Goal: Use online tool/utility

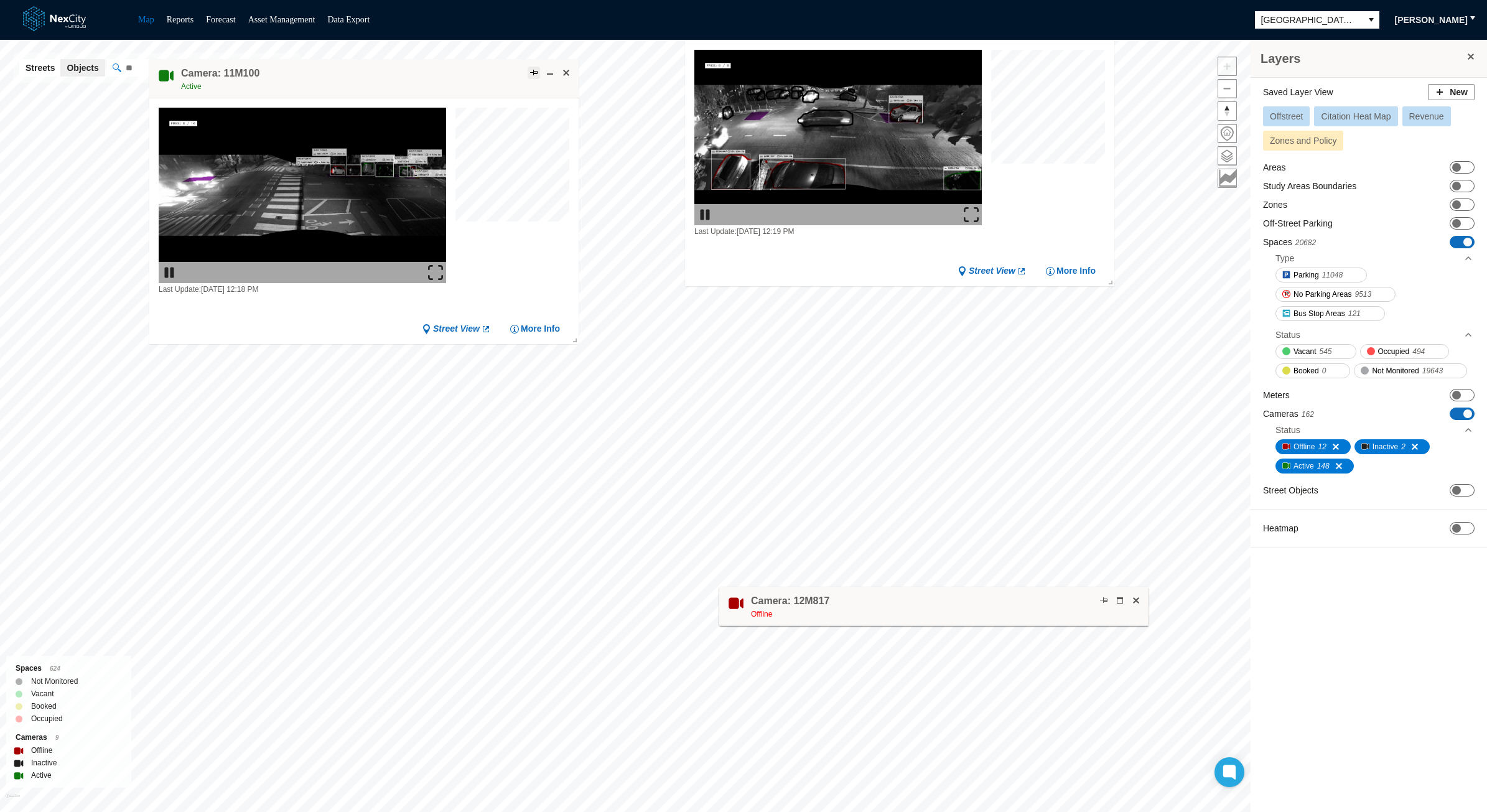
click at [533, 68] on span at bounding box center [533, 72] width 10 height 10
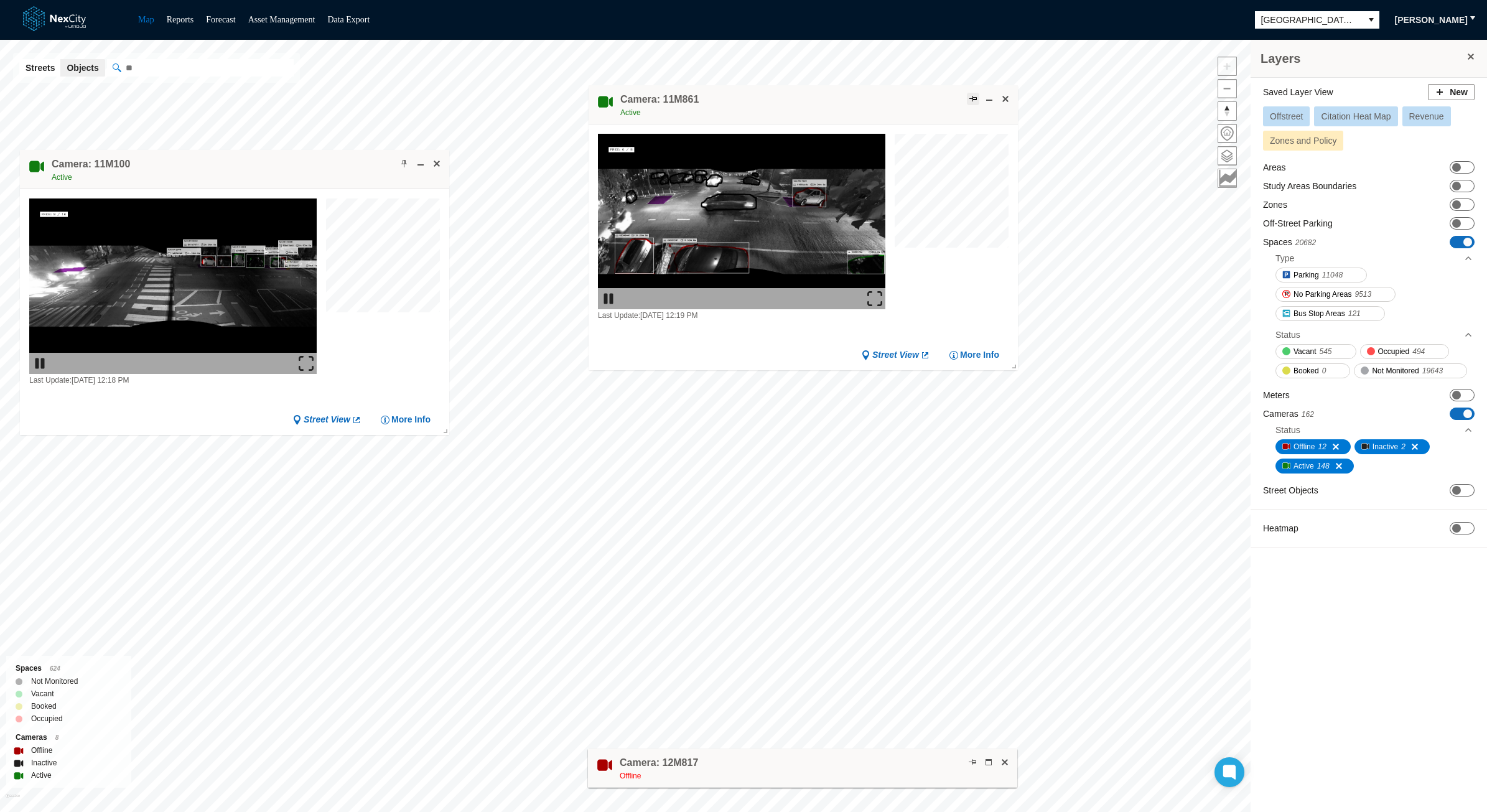
click at [972, 94] on span at bounding box center [972, 99] width 10 height 10
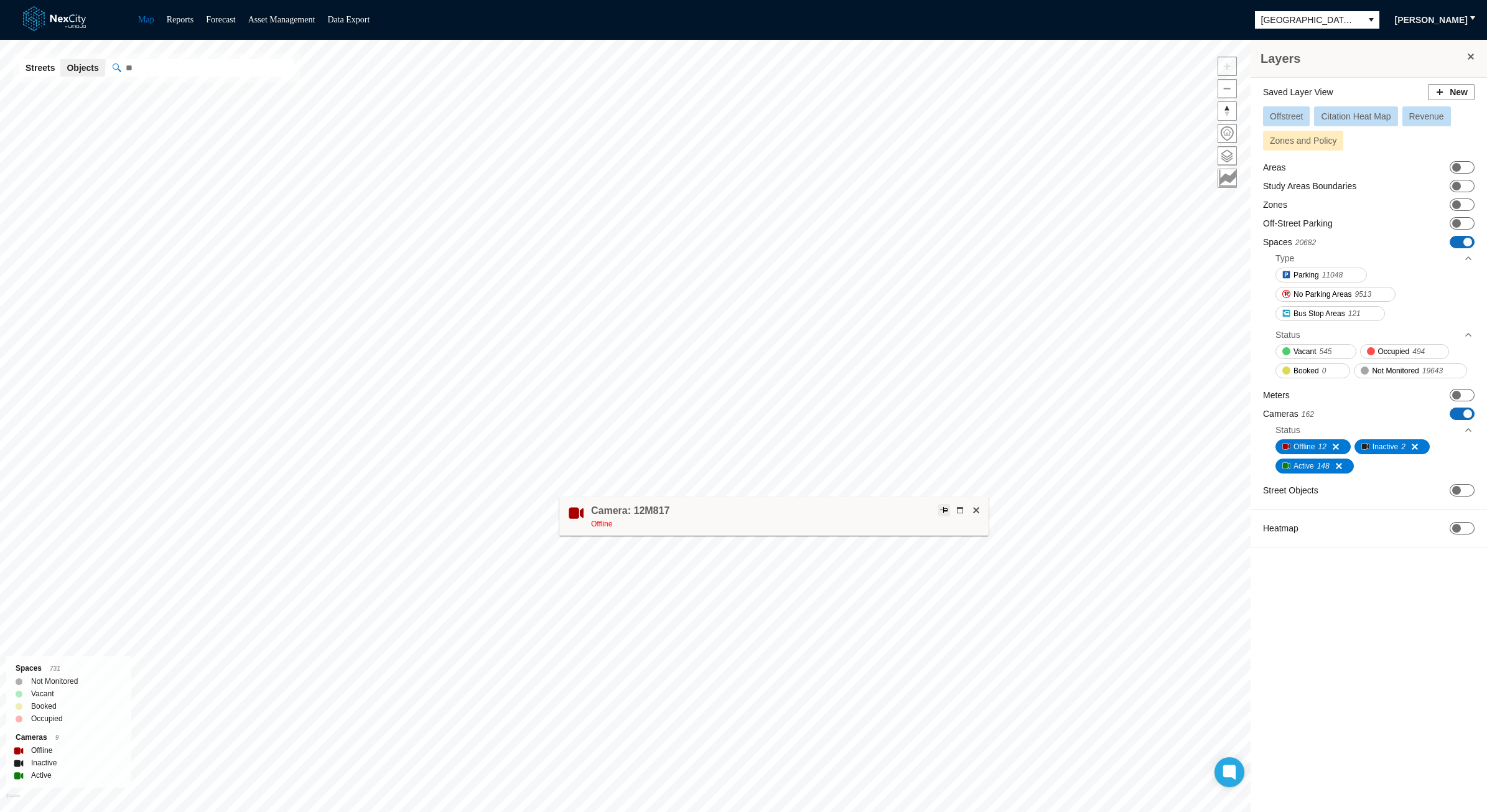
click at [944, 505] on span at bounding box center [944, 510] width 10 height 10
click at [941, 506] on span at bounding box center [944, 510] width 10 height 10
click at [929, 294] on span at bounding box center [926, 297] width 10 height 10
click at [942, 293] on span at bounding box center [941, 297] width 10 height 10
click at [926, 296] on span at bounding box center [926, 297] width 10 height 10
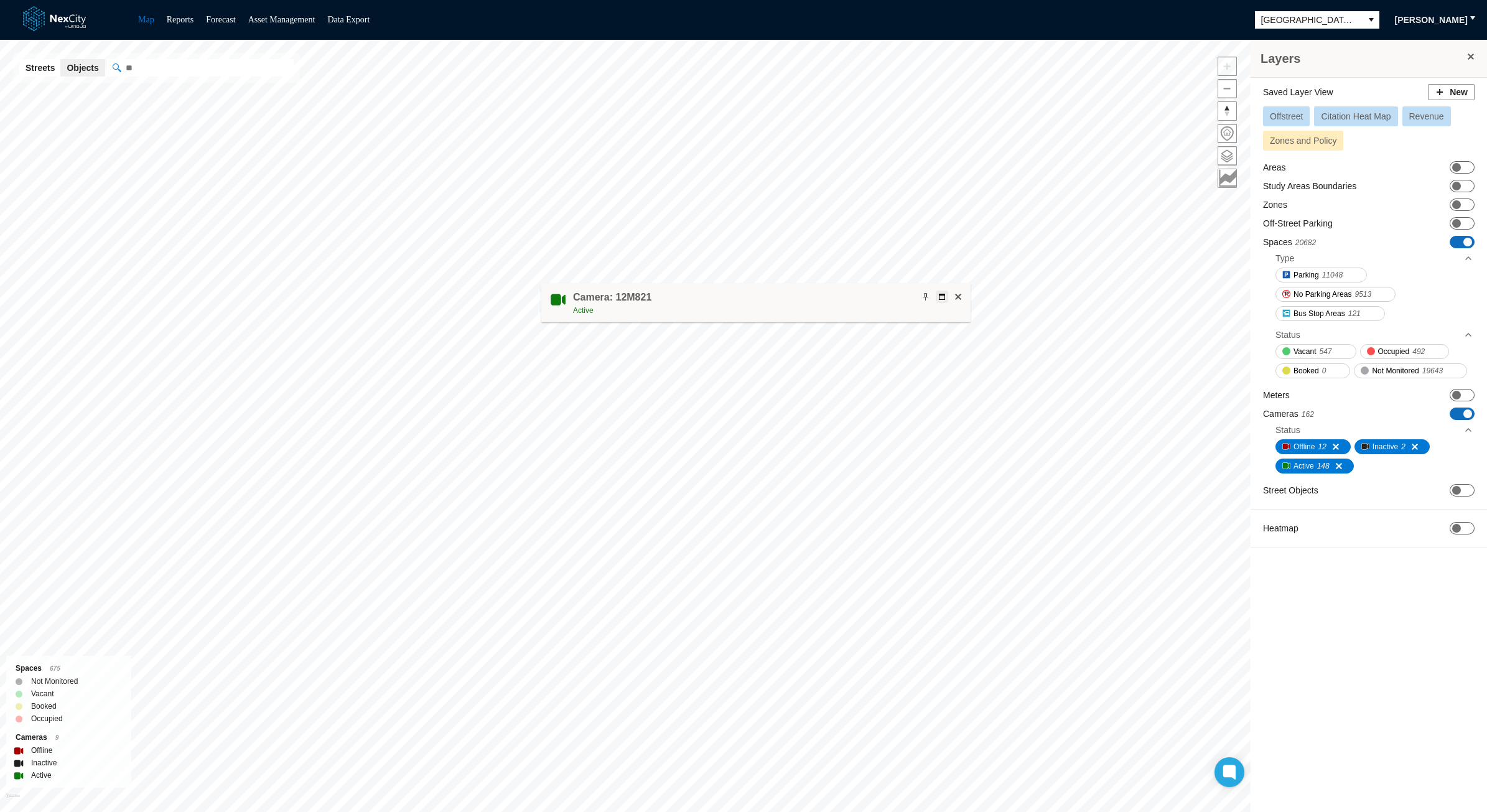
click at [944, 296] on span at bounding box center [941, 297] width 10 height 10
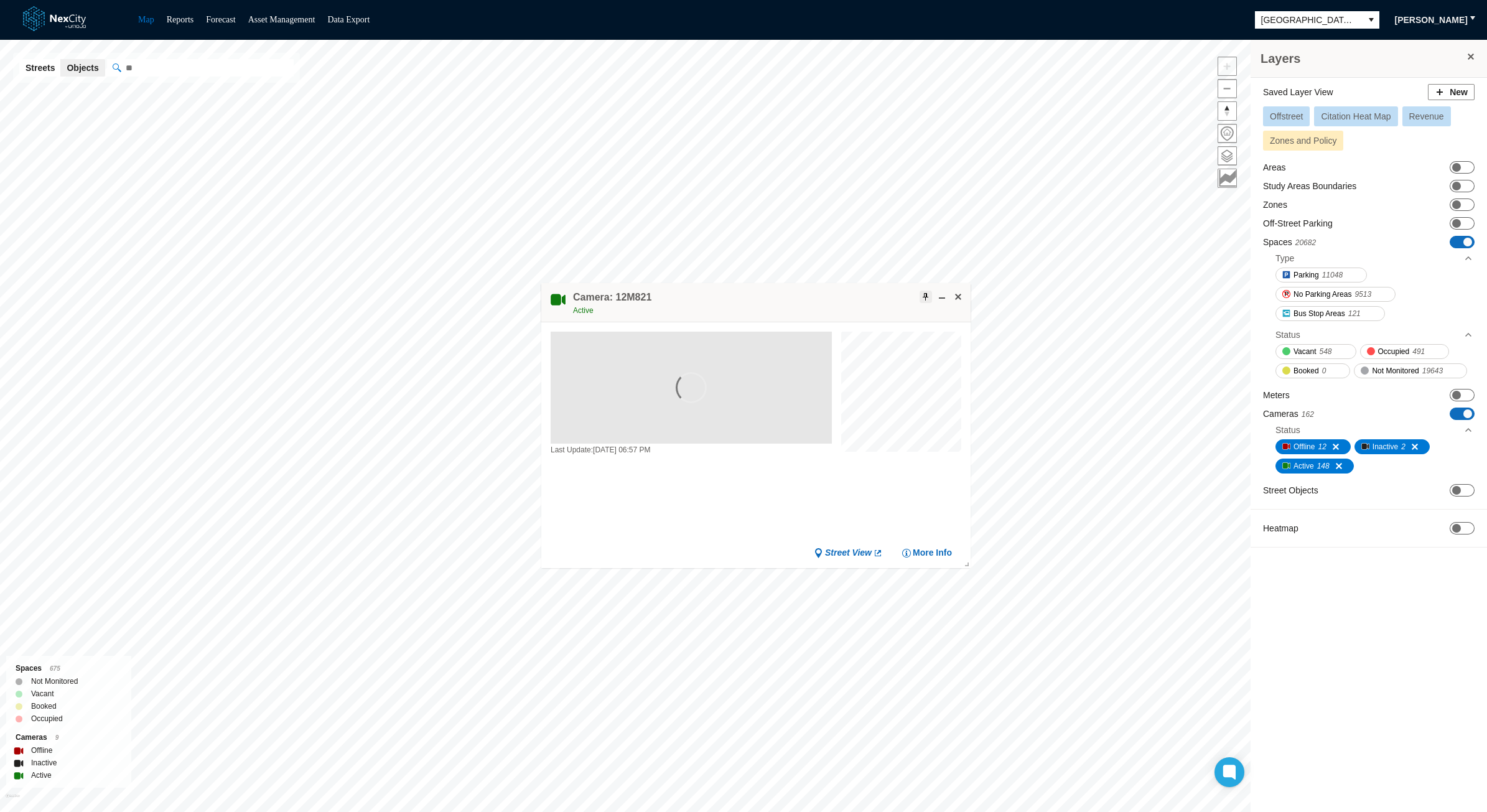
click at [923, 292] on span at bounding box center [926, 297] width 10 height 10
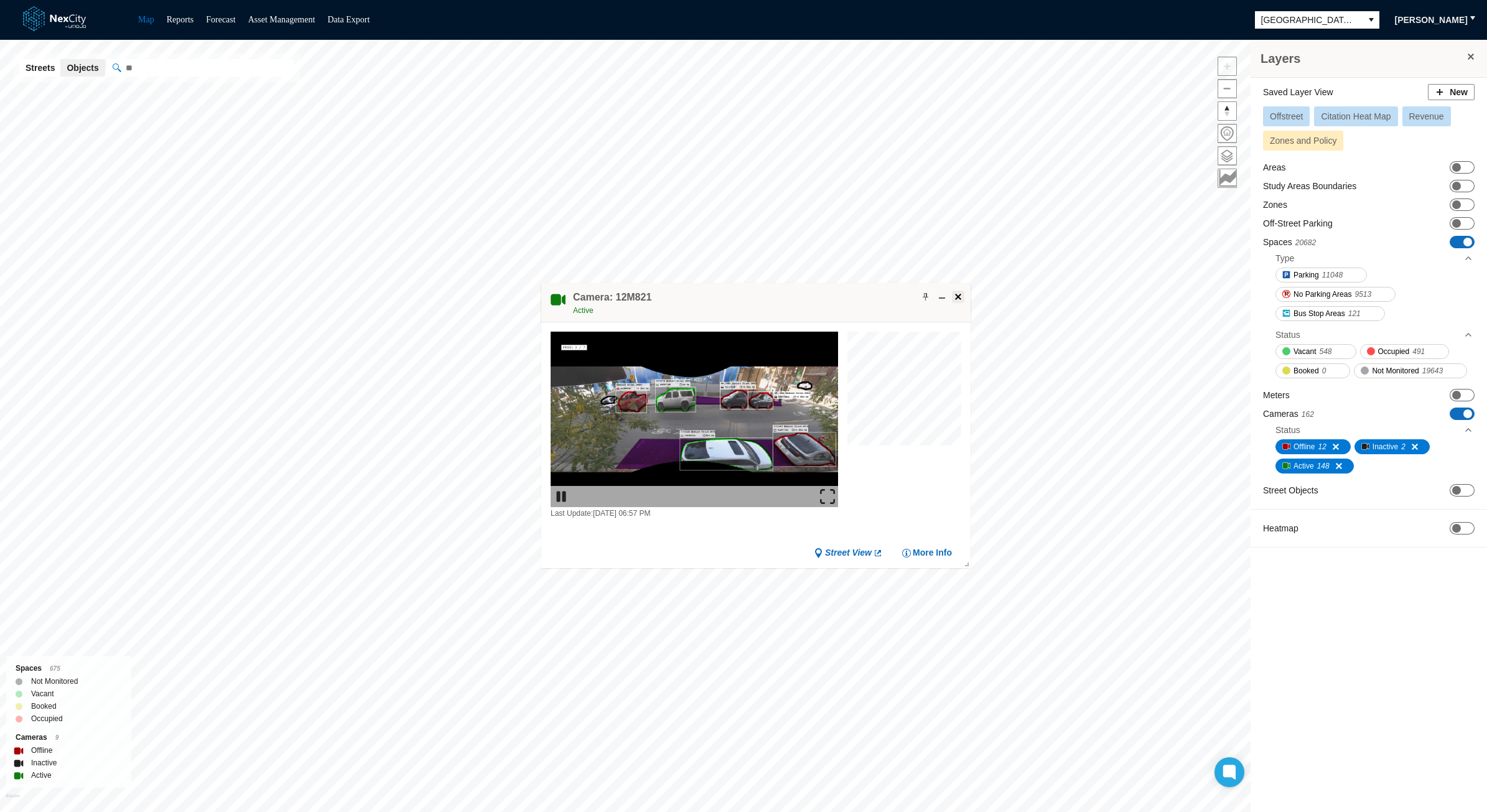
click at [953, 292] on span at bounding box center [958, 297] width 10 height 10
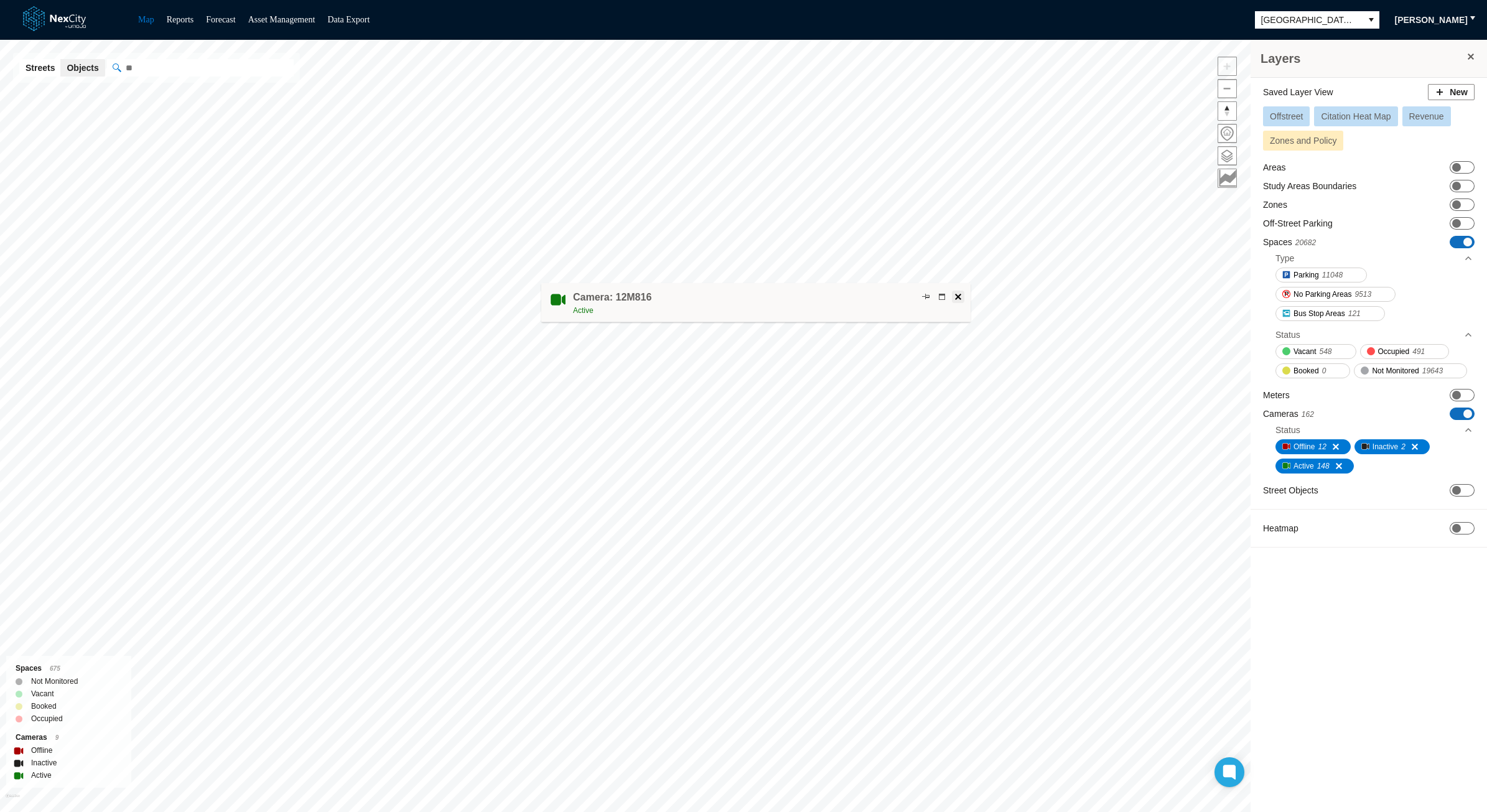
click at [956, 293] on span at bounding box center [958, 297] width 10 height 10
click at [1464, 413] on span "ON OFF" at bounding box center [1462, 413] width 25 height 12
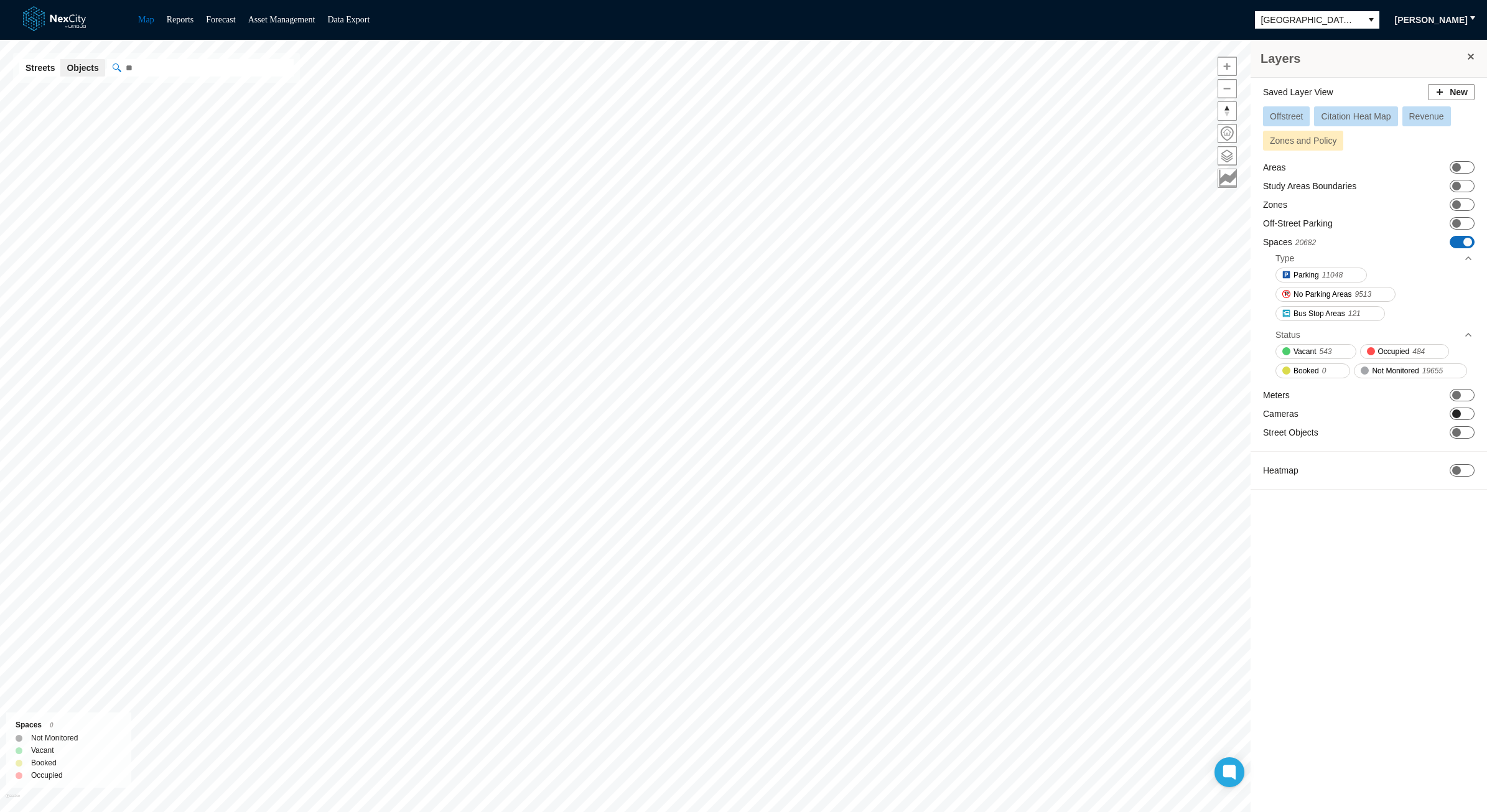
click at [1456, 410] on span at bounding box center [1456, 413] width 9 height 9
